Goal: Check status: Check status

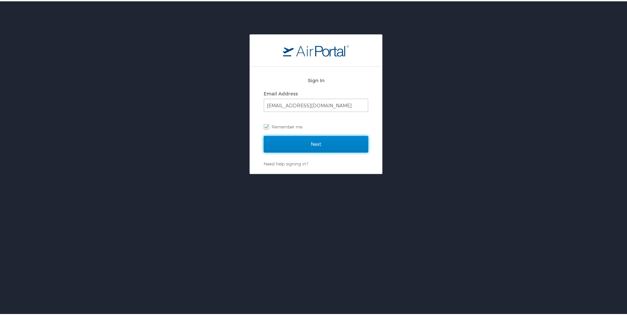
click at [295, 139] on input "Next" at bounding box center [316, 143] width 104 height 17
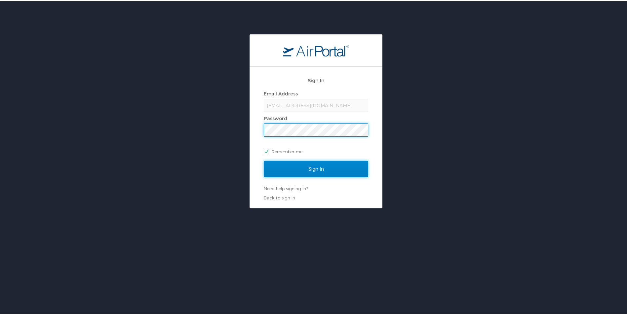
click at [307, 170] on input "Sign In" at bounding box center [316, 168] width 104 height 17
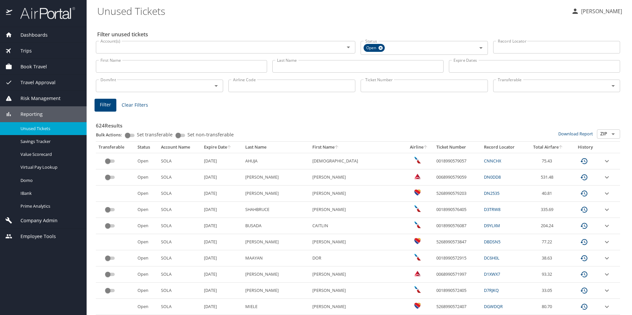
click at [346, 45] on icon "Open" at bounding box center [348, 47] width 8 height 8
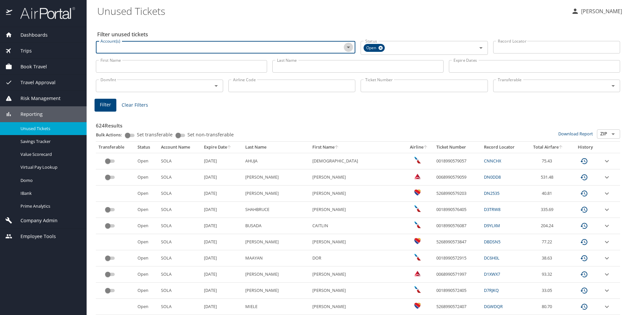
click at [348, 49] on icon "Open" at bounding box center [348, 47] width 8 height 8
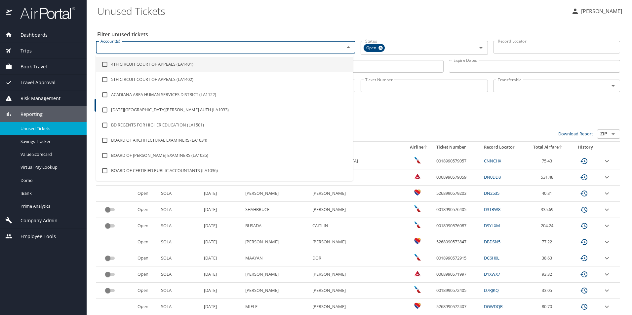
scroll to position [44, 0]
